Goal: Information Seeking & Learning: Learn about a topic

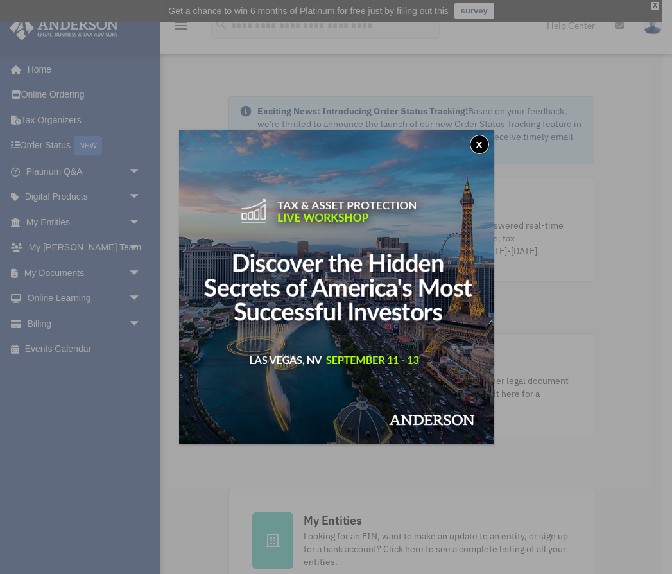
click at [481, 143] on button "x" at bounding box center [479, 144] width 19 height 19
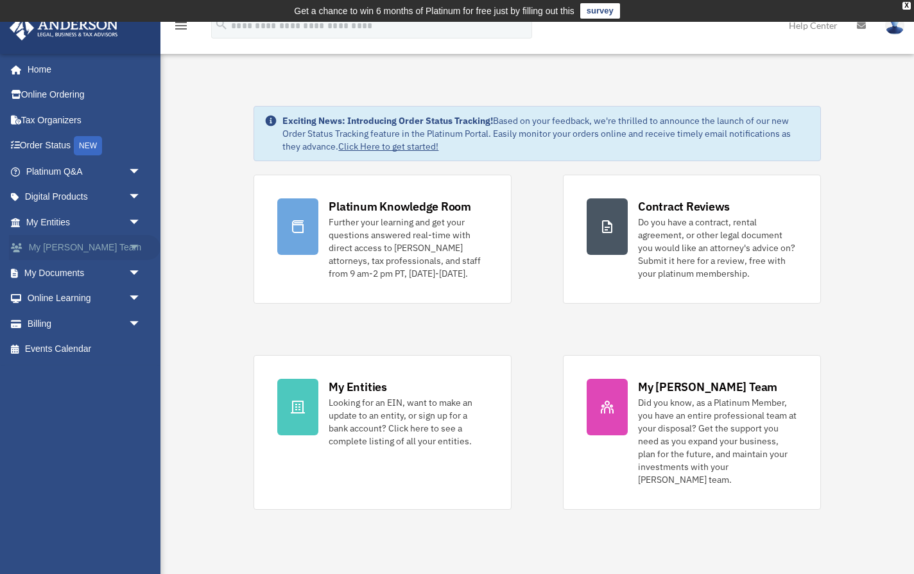
click at [132, 245] on span "arrow_drop_down" at bounding box center [141, 248] width 26 height 26
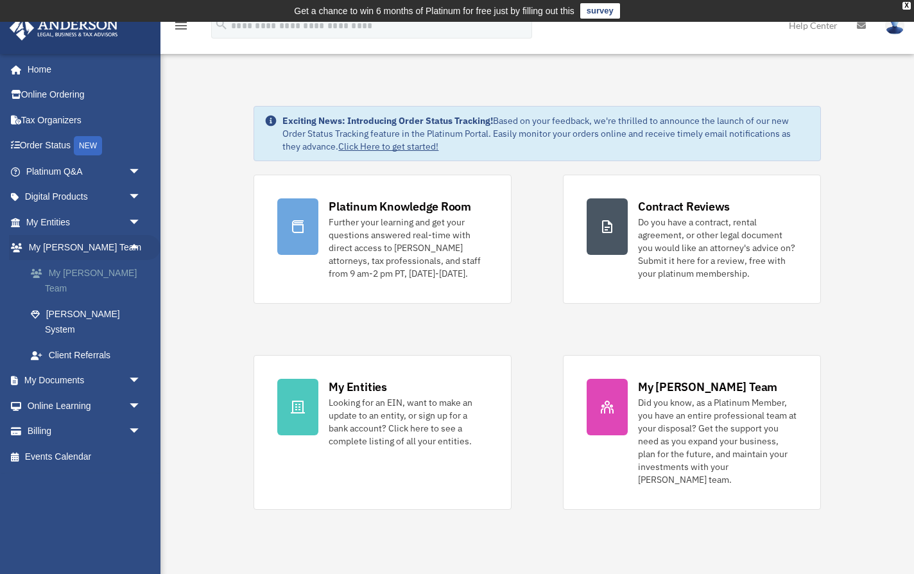
click at [109, 274] on link "My [PERSON_NAME] Team" at bounding box center [89, 280] width 142 height 41
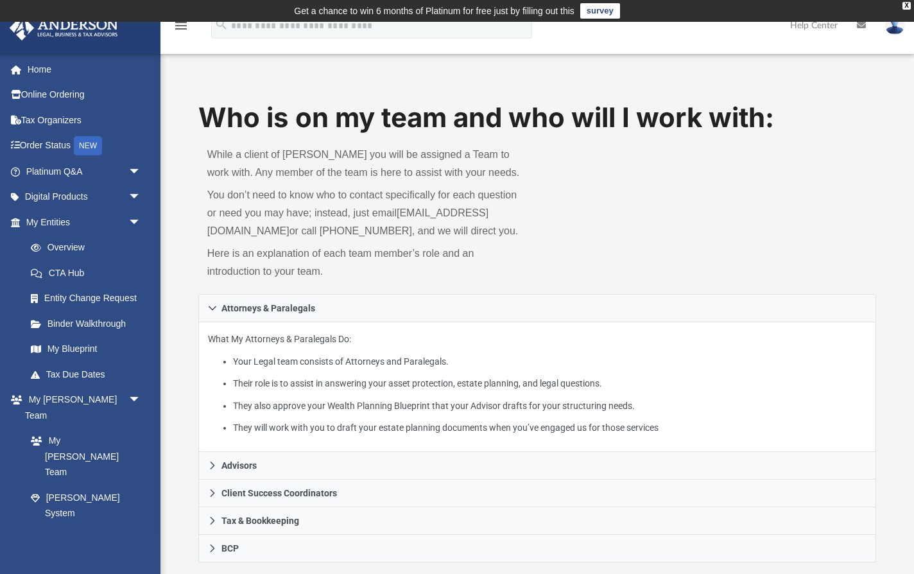
click at [602, 16] on link "survey" at bounding box center [600, 10] width 40 height 15
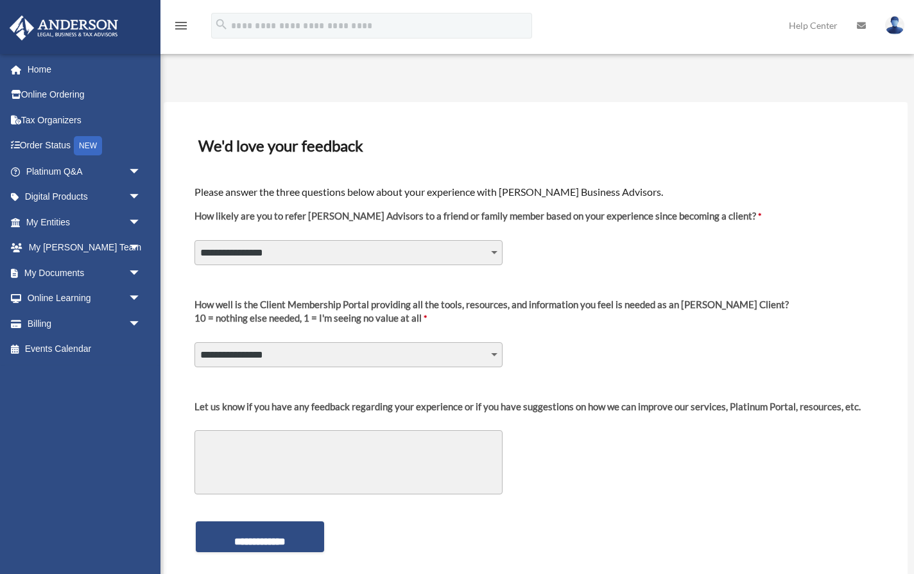
select select "********"
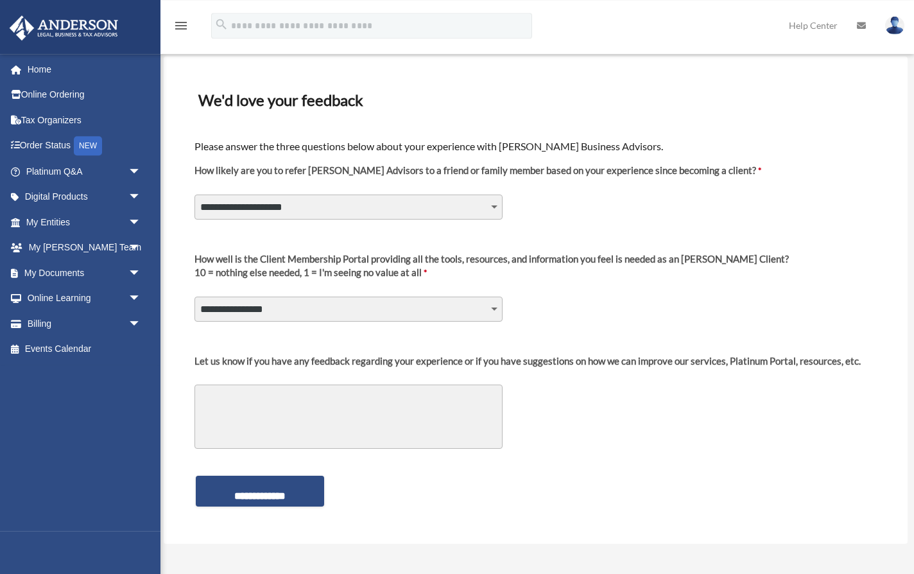
scroll to position [46, 0]
select select "********"
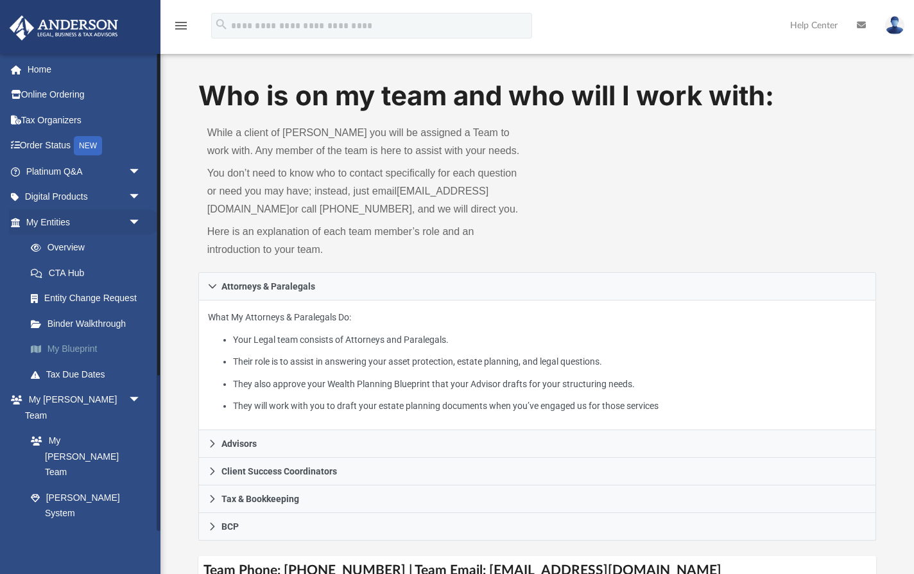
click at [89, 345] on link "My Blueprint" at bounding box center [89, 349] width 142 height 26
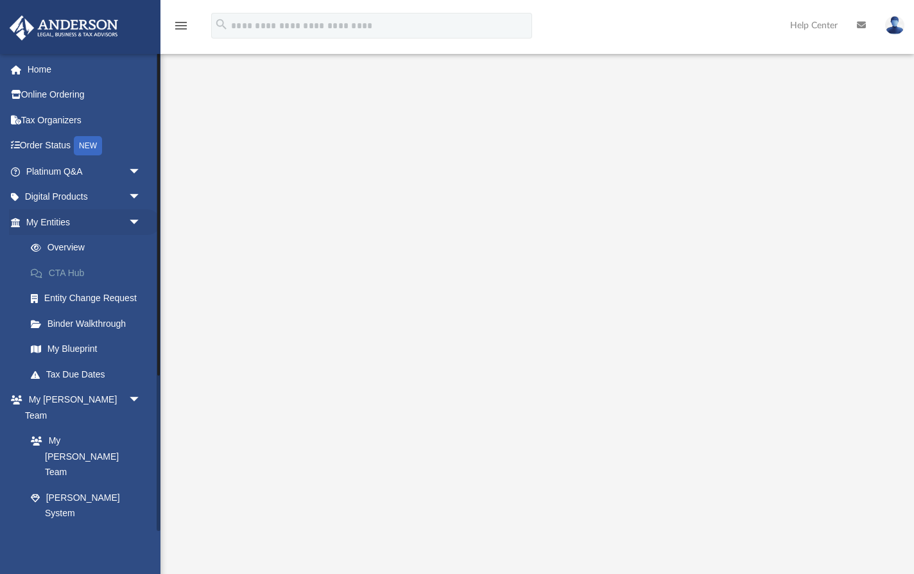
click at [73, 272] on link "CTA Hub" at bounding box center [89, 273] width 142 height 26
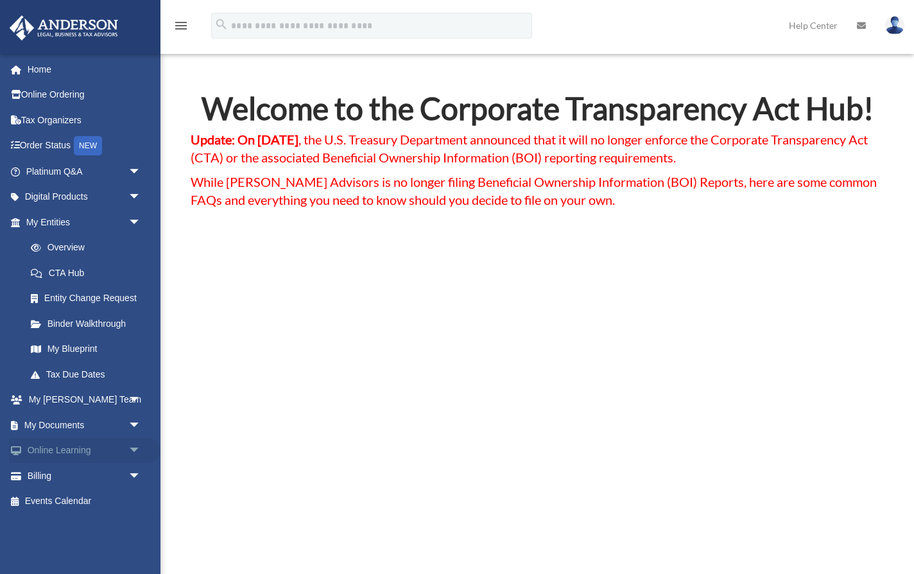
click at [130, 445] on span "arrow_drop_down" at bounding box center [141, 451] width 26 height 26
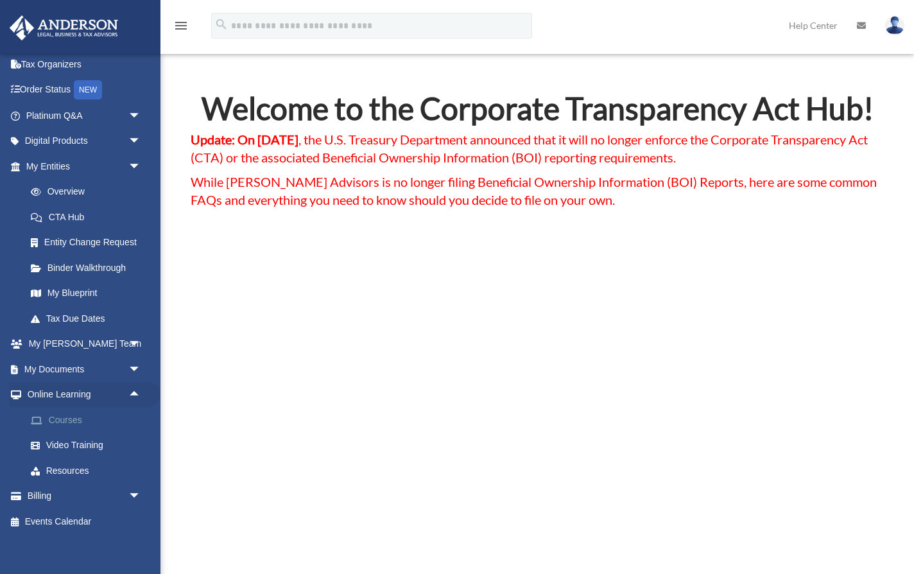
scroll to position [55, 0]
click at [71, 420] on link "Courses" at bounding box center [89, 420] width 142 height 26
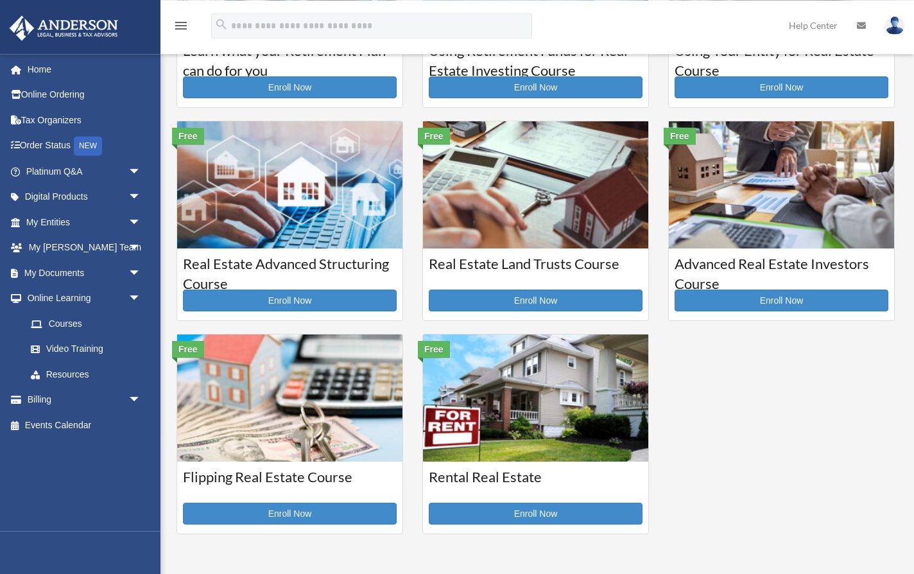
scroll to position [166, 0]
click at [541, 419] on img at bounding box center [535, 397] width 225 height 127
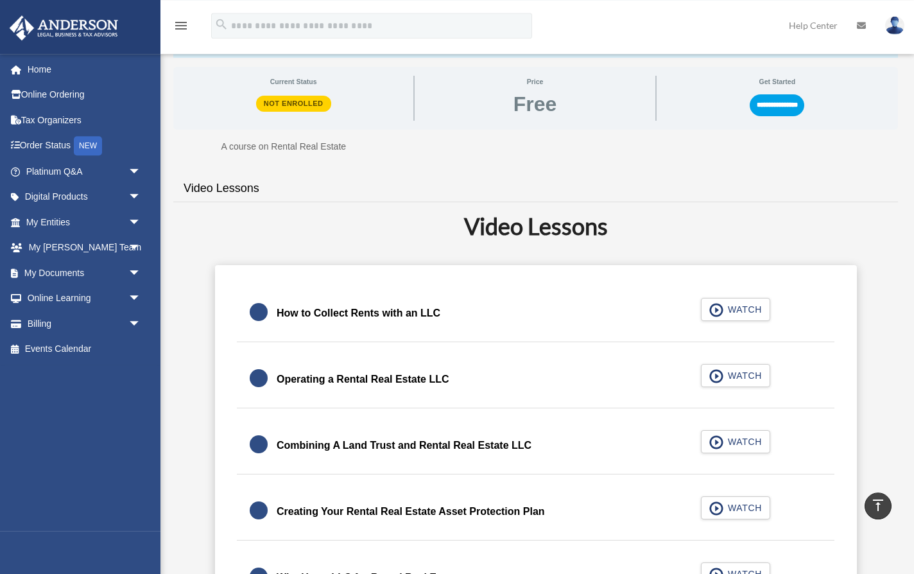
scroll to position [193, 0]
click at [738, 319] on div "How to Collect Rents with an LLC WATCH" at bounding box center [535, 313] width 629 height 57
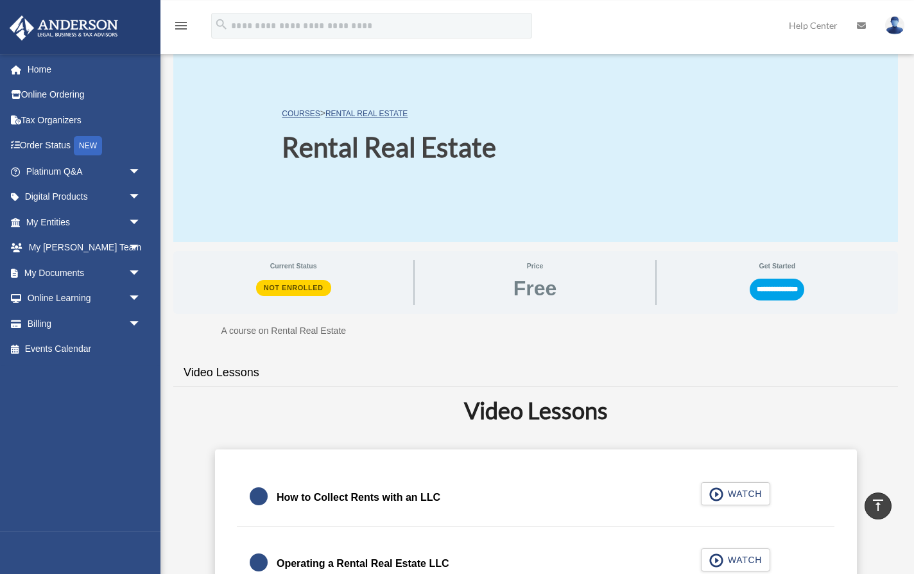
scroll to position [0, 0]
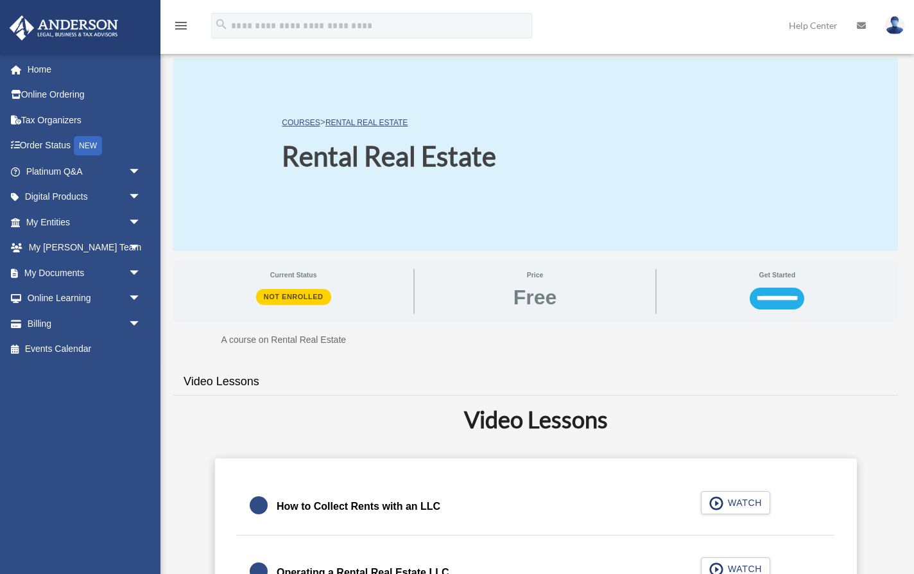
click at [784, 303] on input "**********" at bounding box center [776, 298] width 55 height 22
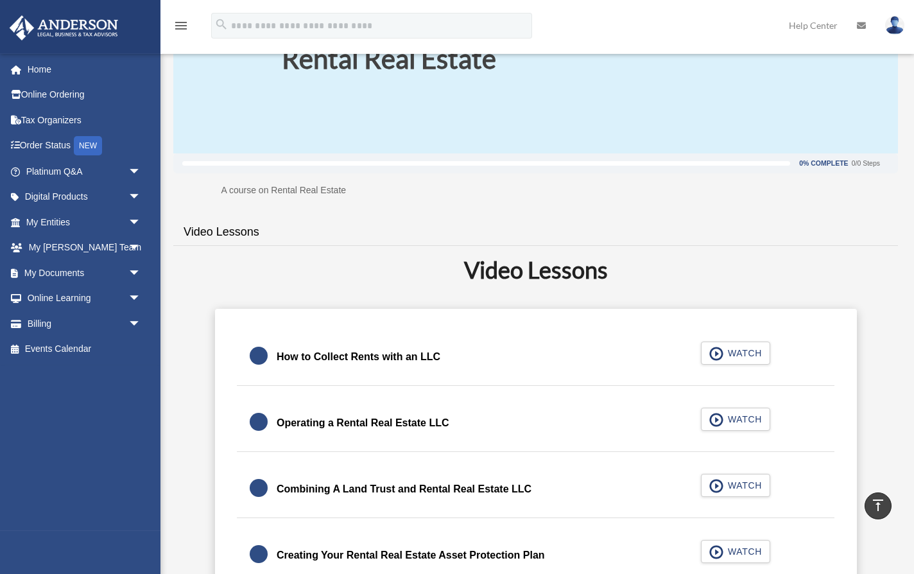
scroll to position [98, 0]
click at [733, 359] on span "WATCH" at bounding box center [743, 352] width 38 height 13
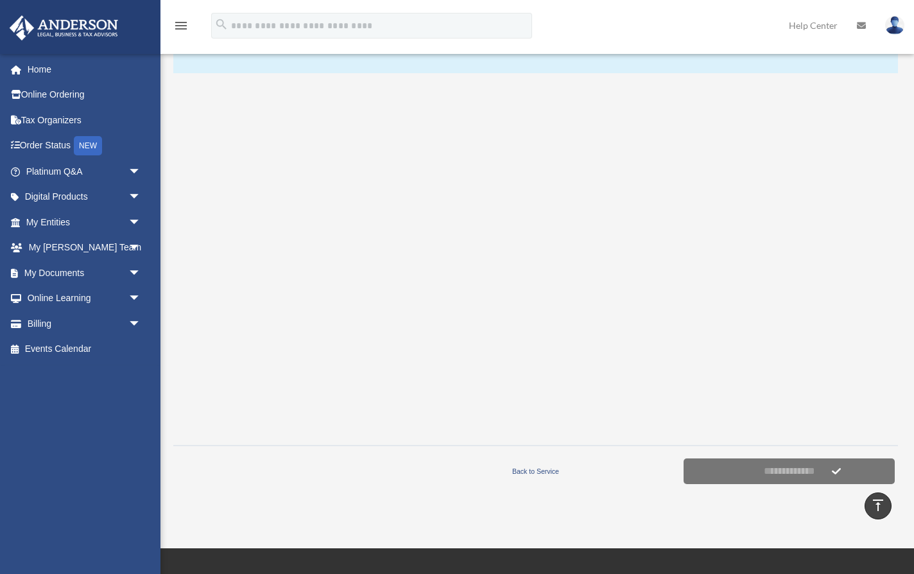
scroll to position [173, 0]
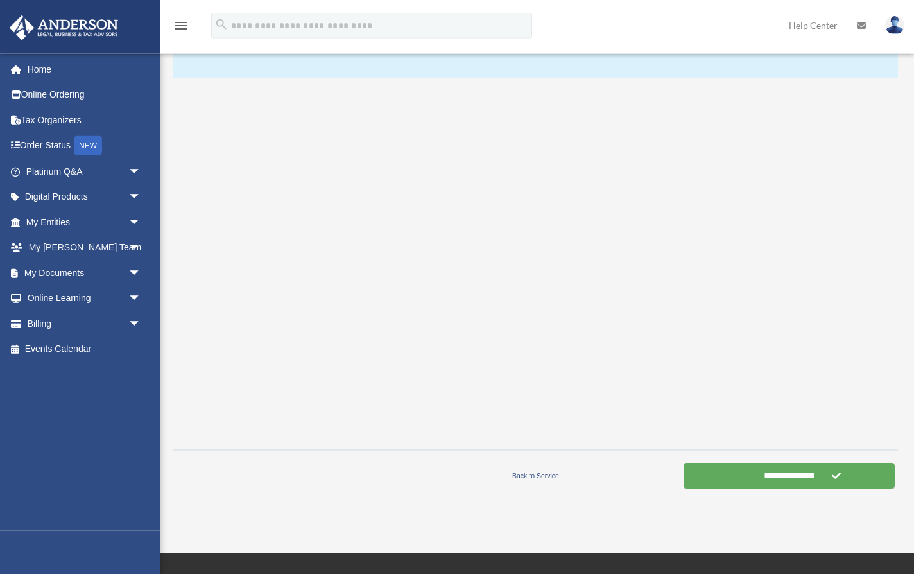
click at [773, 479] on input "**********" at bounding box center [788, 476] width 211 height 26
click at [807, 463] on input "**********" at bounding box center [788, 476] width 211 height 26
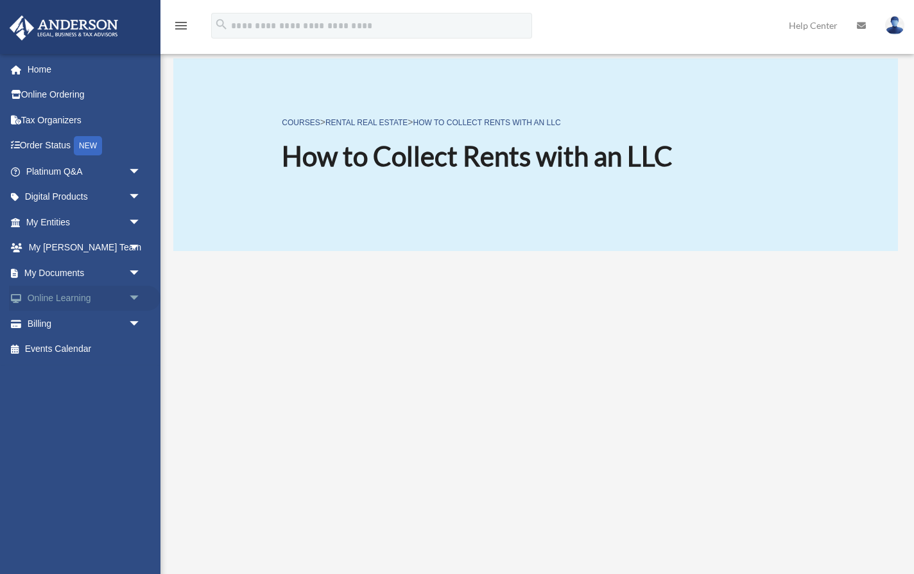
click at [136, 292] on span "arrow_drop_down" at bounding box center [141, 298] width 26 height 26
click at [113, 324] on link "Courses" at bounding box center [89, 324] width 142 height 26
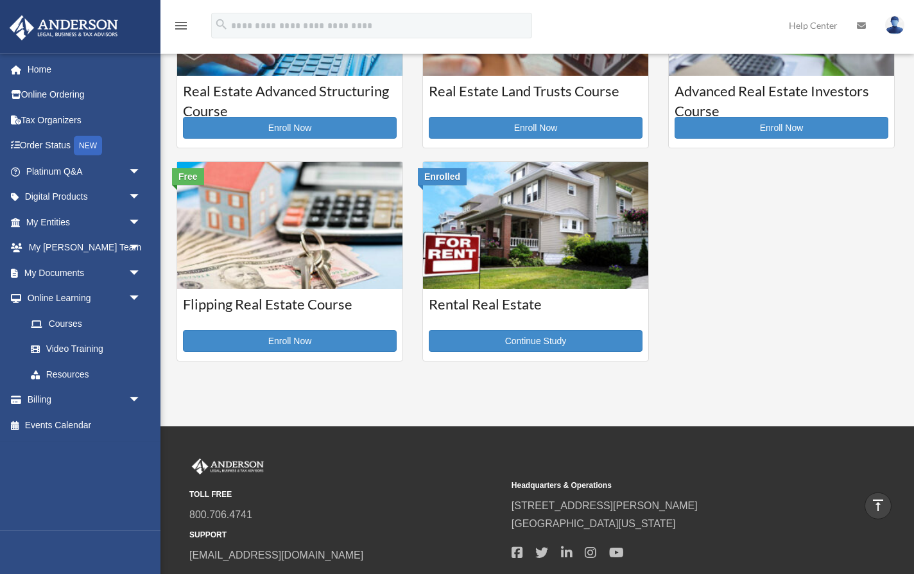
scroll to position [291, 0]
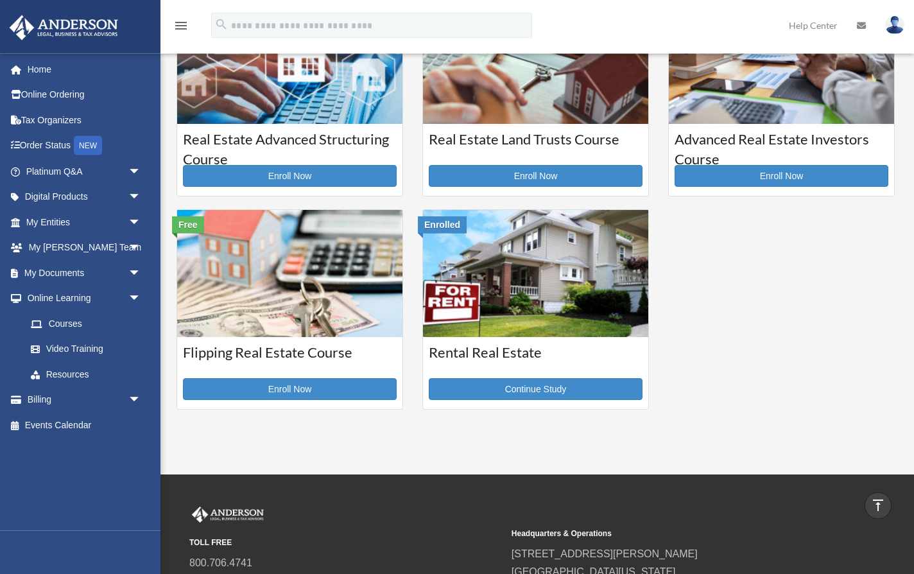
click at [499, 274] on img at bounding box center [535, 273] width 225 height 127
